Goal: Transaction & Acquisition: Purchase product/service

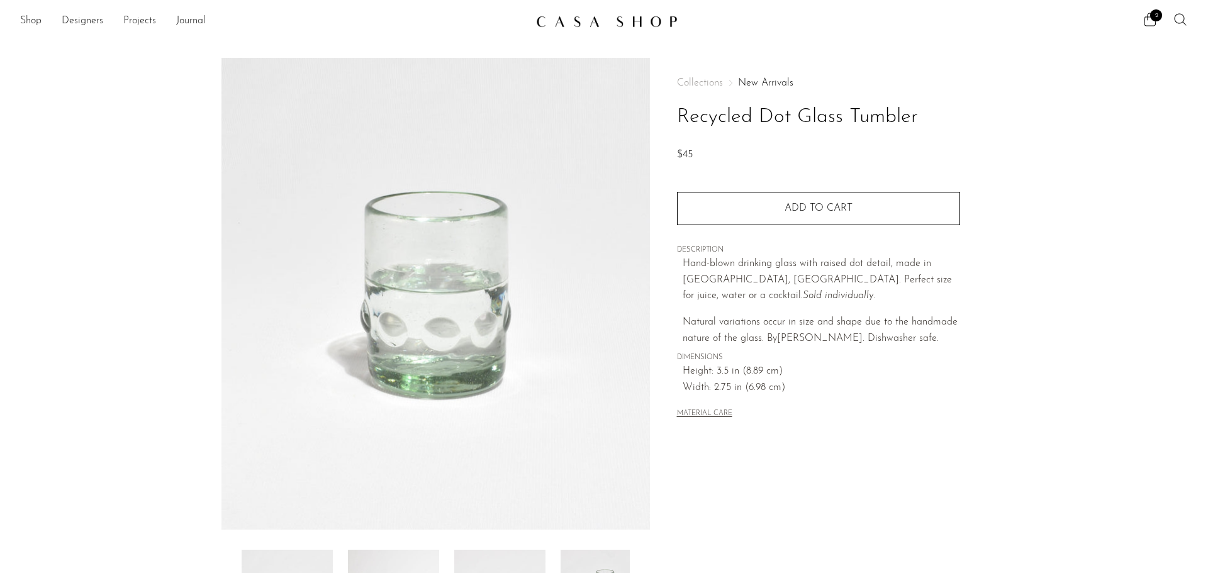
scroll to position [246, 0]
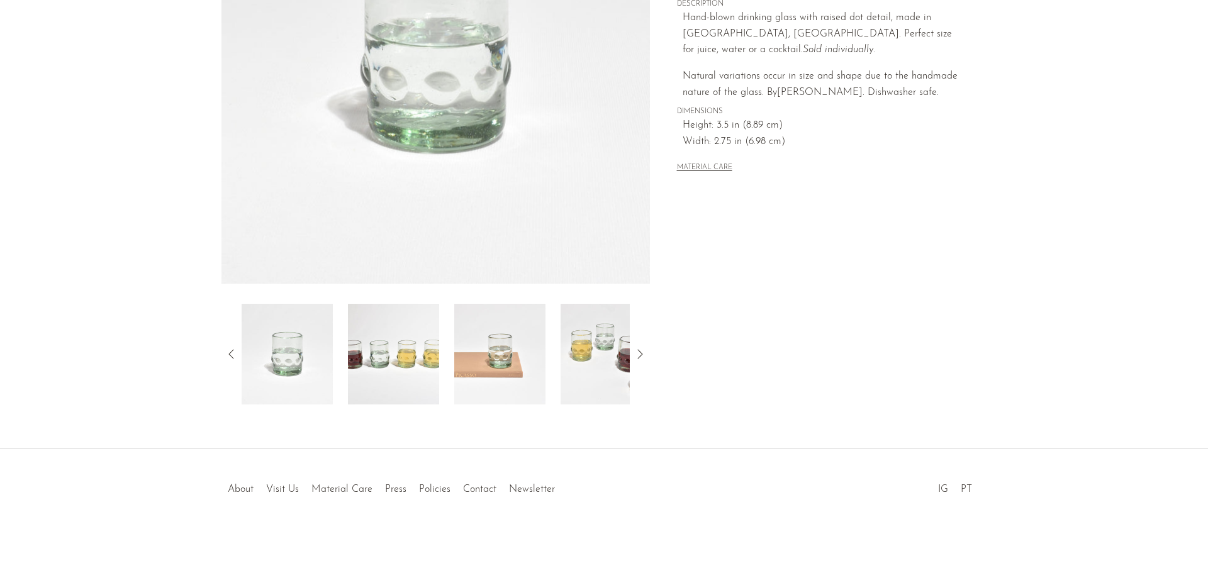
click at [439, 363] on div at bounding box center [436, 354] width 388 height 101
click at [412, 365] on img at bounding box center [393, 354] width 91 height 101
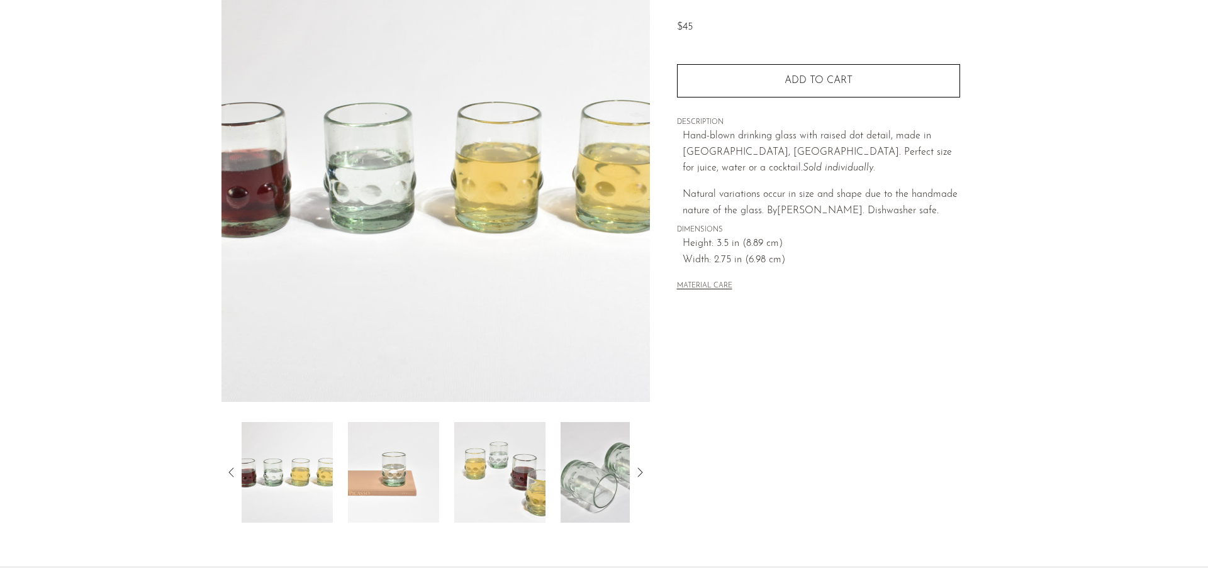
scroll to position [0, 0]
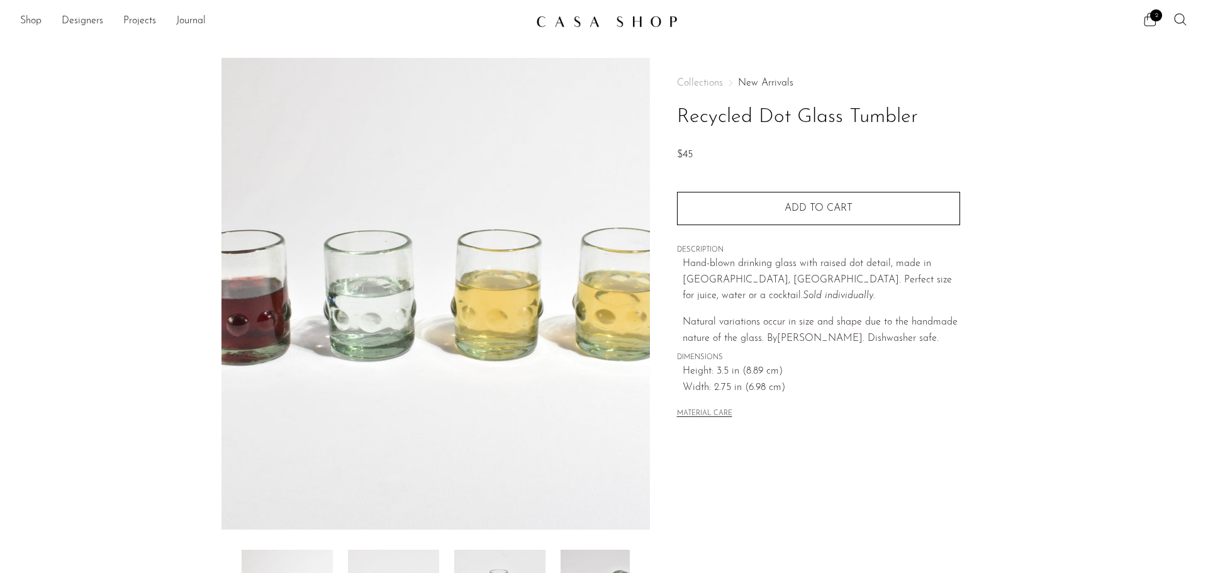
click at [784, 84] on link "New Arrivals" at bounding box center [765, 83] width 55 height 10
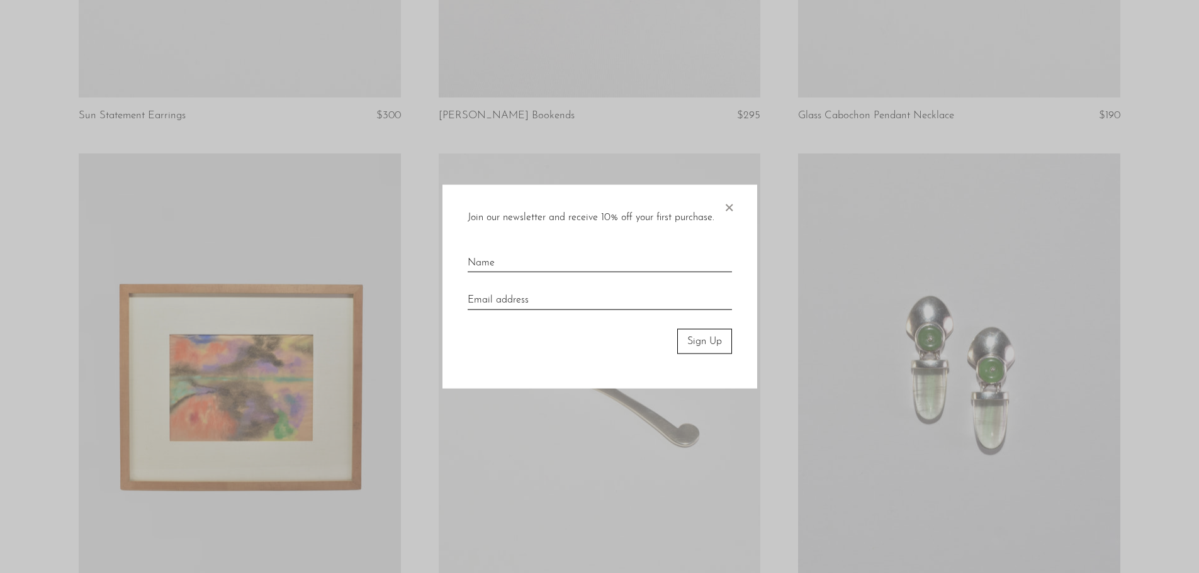
scroll to position [2250, 0]
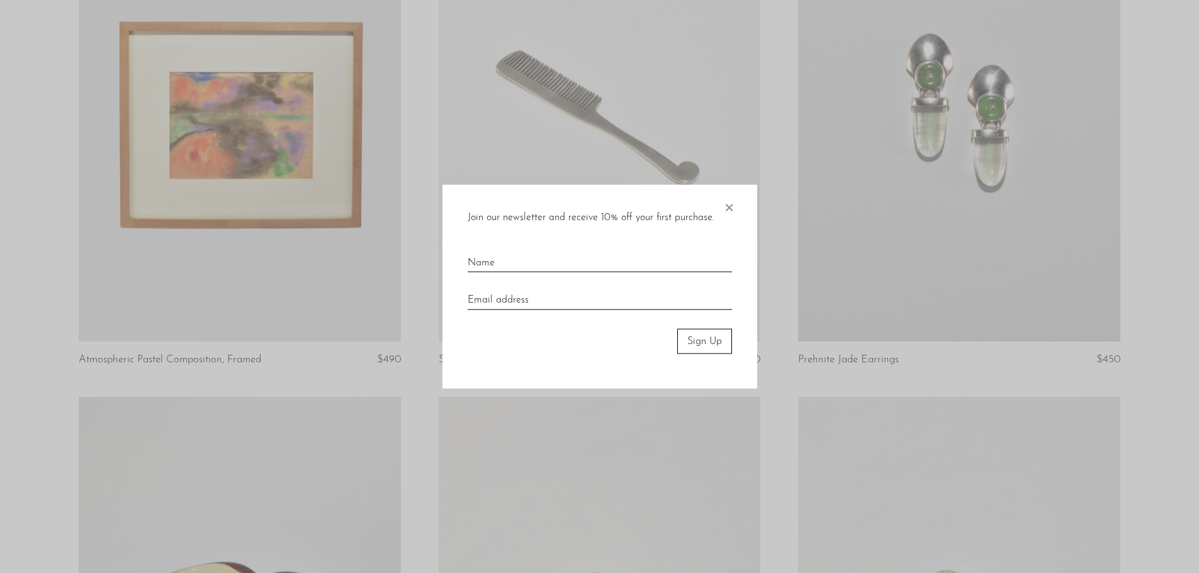
click at [724, 210] on span "×" at bounding box center [729, 204] width 13 height 40
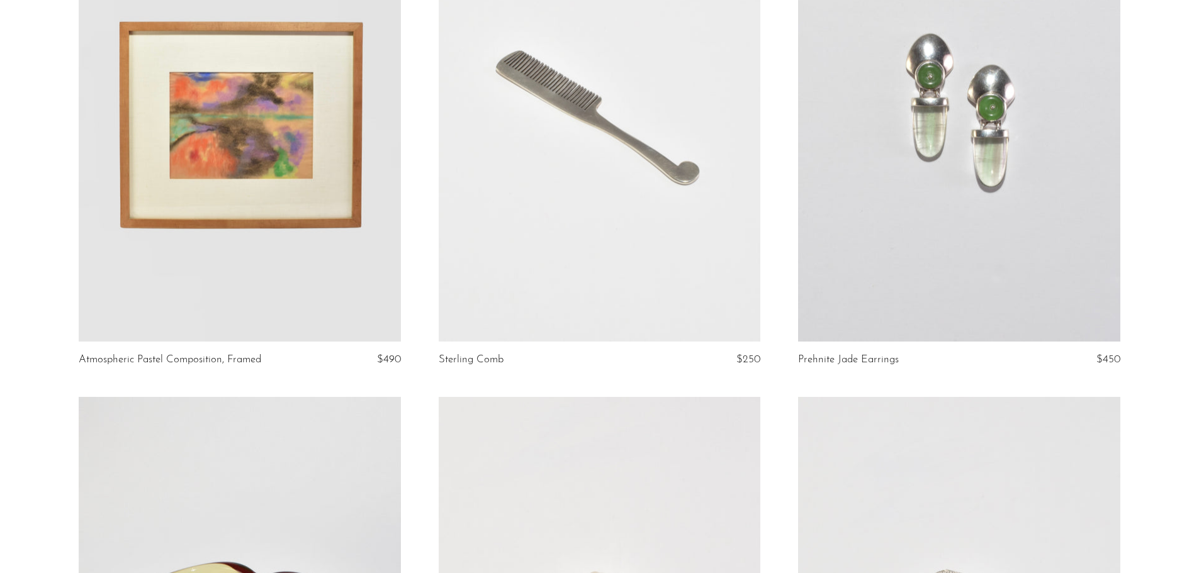
click at [856, 188] on link at bounding box center [959, 116] width 322 height 451
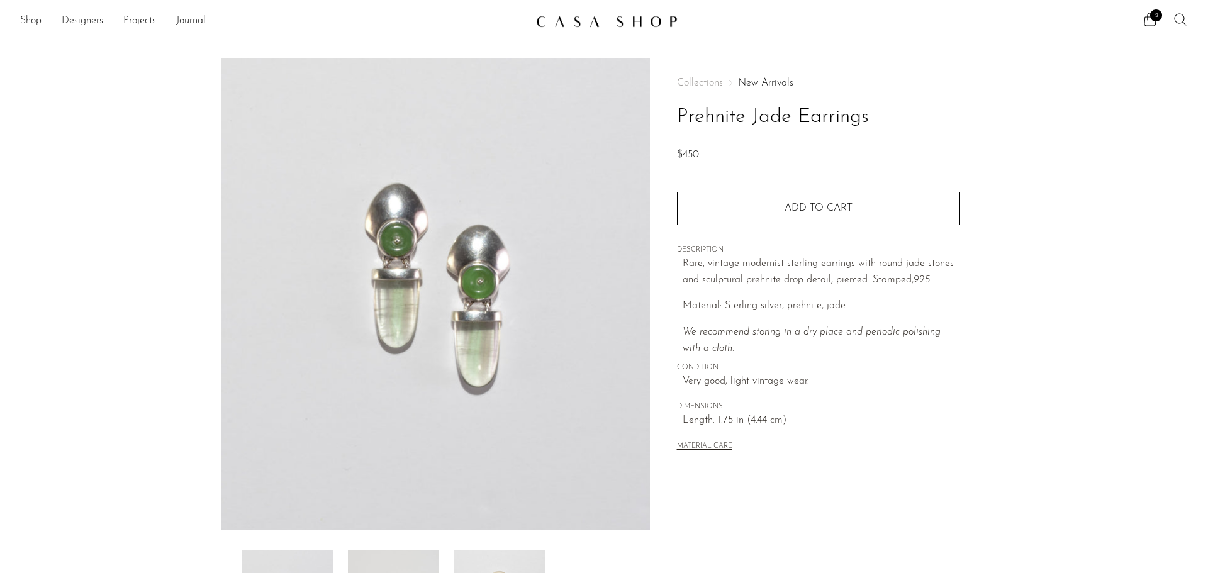
scroll to position [184, 0]
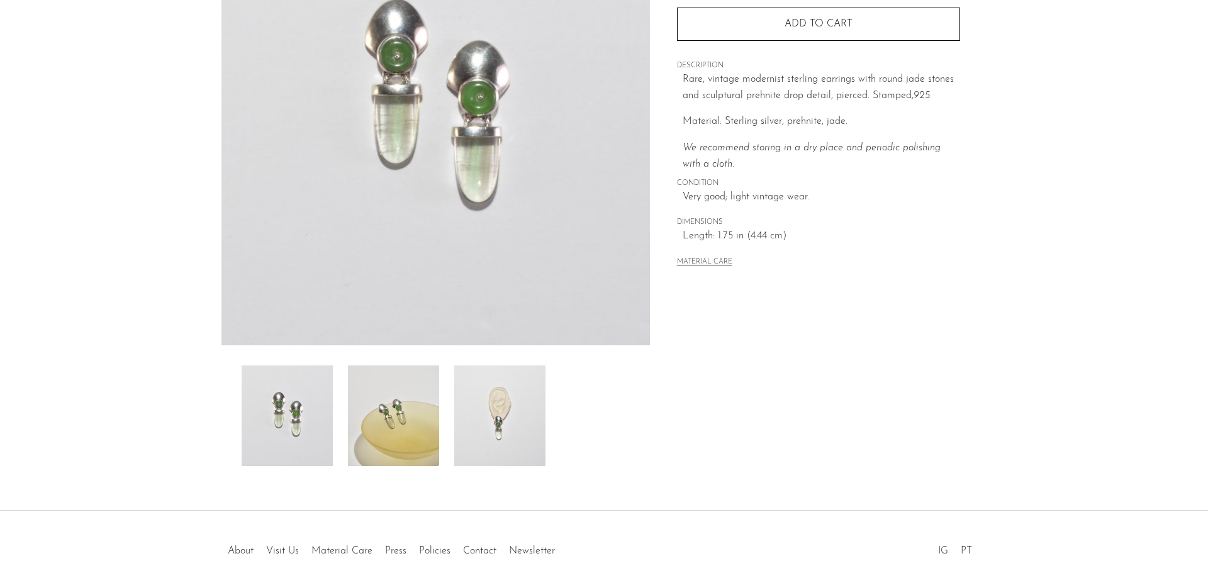
click at [500, 440] on img at bounding box center [499, 416] width 91 height 101
